Goal: Task Accomplishment & Management: Use online tool/utility

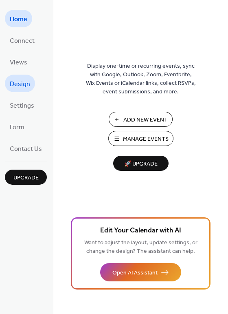
click at [28, 85] on span "Design" at bounding box center [20, 84] width 20 height 13
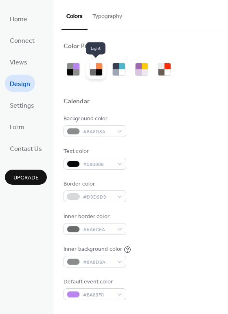
click at [99, 71] on div at bounding box center [99, 72] width 6 height 6
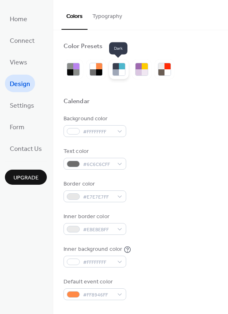
click at [119, 67] on div at bounding box center [122, 66] width 6 height 6
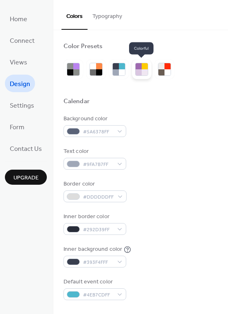
click at [140, 70] on div at bounding box center [139, 72] width 6 height 6
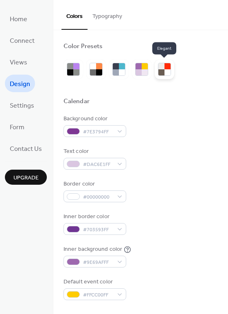
click at [162, 72] on div at bounding box center [162, 72] width 6 height 6
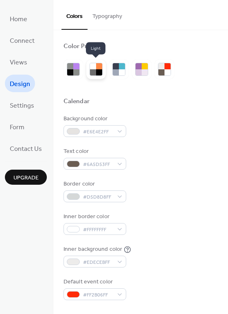
click at [96, 73] on div at bounding box center [99, 72] width 6 height 6
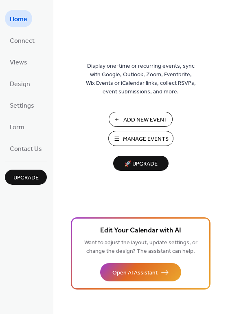
click at [145, 137] on span "Manage Events" at bounding box center [146, 139] width 46 height 9
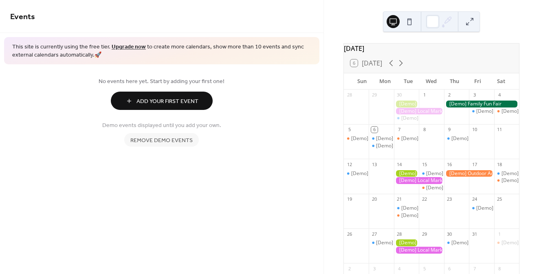
click at [157, 138] on span "Remove demo events" at bounding box center [161, 141] width 62 height 9
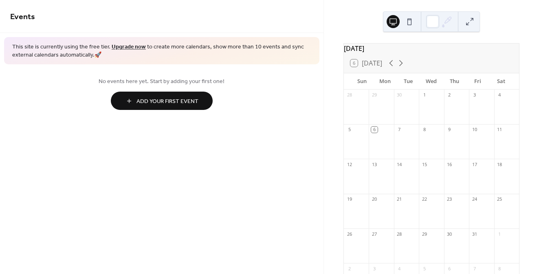
click at [162, 100] on span "Add Your First Event" at bounding box center [168, 101] width 62 height 9
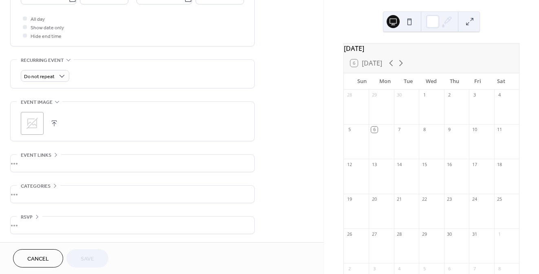
scroll to position [304, 0]
click at [40, 185] on span "Categories" at bounding box center [36, 186] width 30 height 9
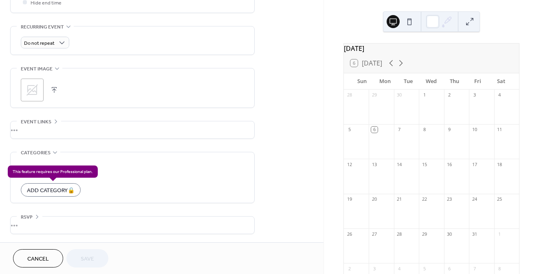
scroll to position [337, 0]
click at [61, 190] on div "Add Category 🔒" at bounding box center [51, 189] width 60 height 13
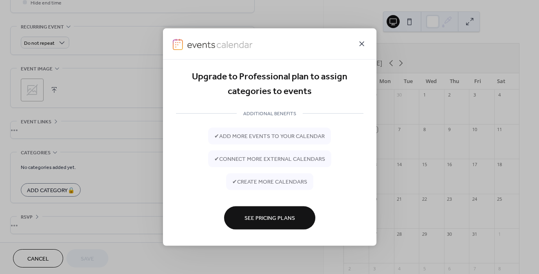
click at [360, 43] on icon at bounding box center [362, 44] width 10 height 10
